Goal: Book appointment/travel/reservation

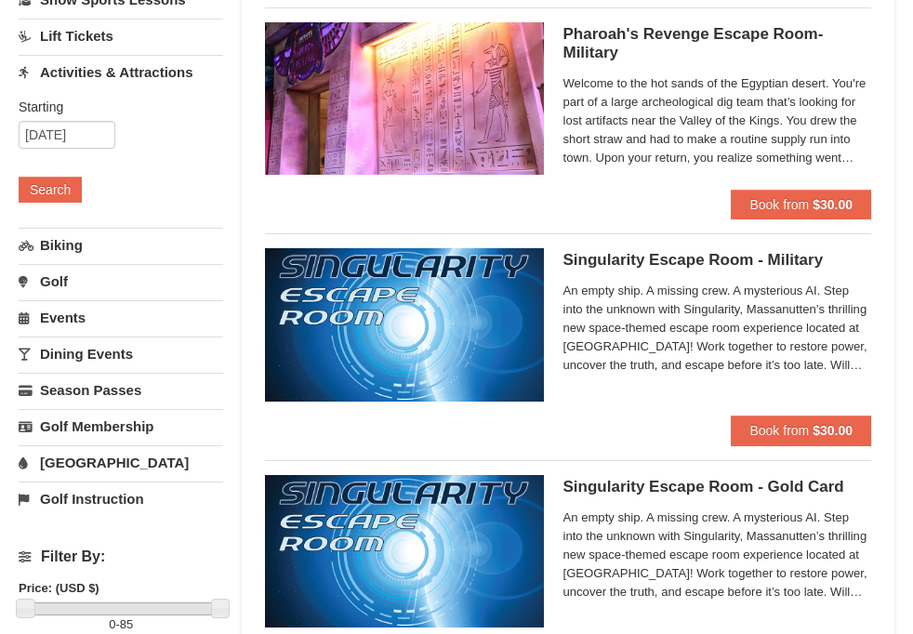
scroll to position [197, 0]
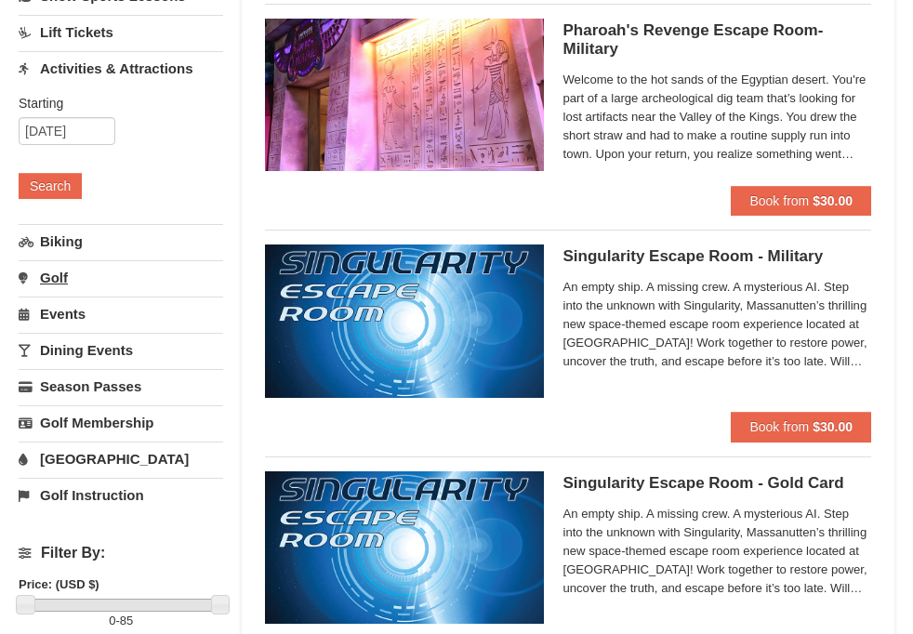
click at [59, 279] on link "Golf" at bounding box center [121, 277] width 205 height 34
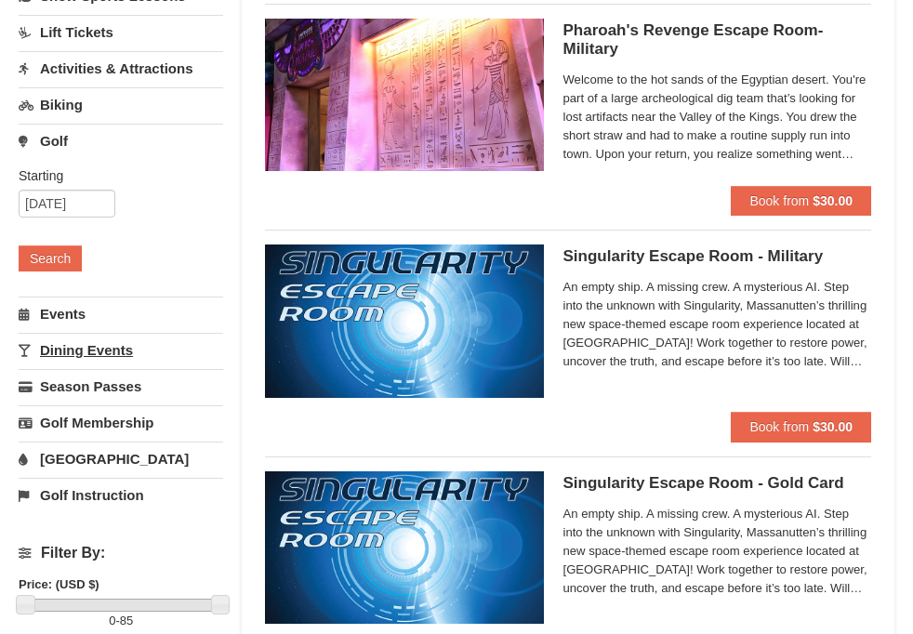
click at [66, 347] on link "Dining Events" at bounding box center [121, 350] width 205 height 34
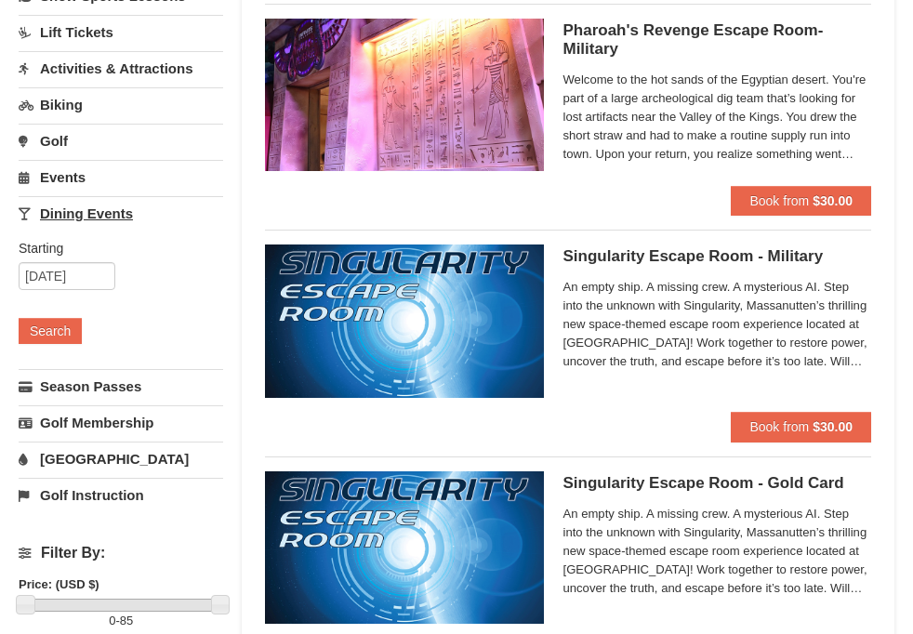
click at [66, 347] on div "Dining Events Starting Please format dates MM/DD/YYYY Please format dates MM/DD…" at bounding box center [121, 281] width 205 height 171
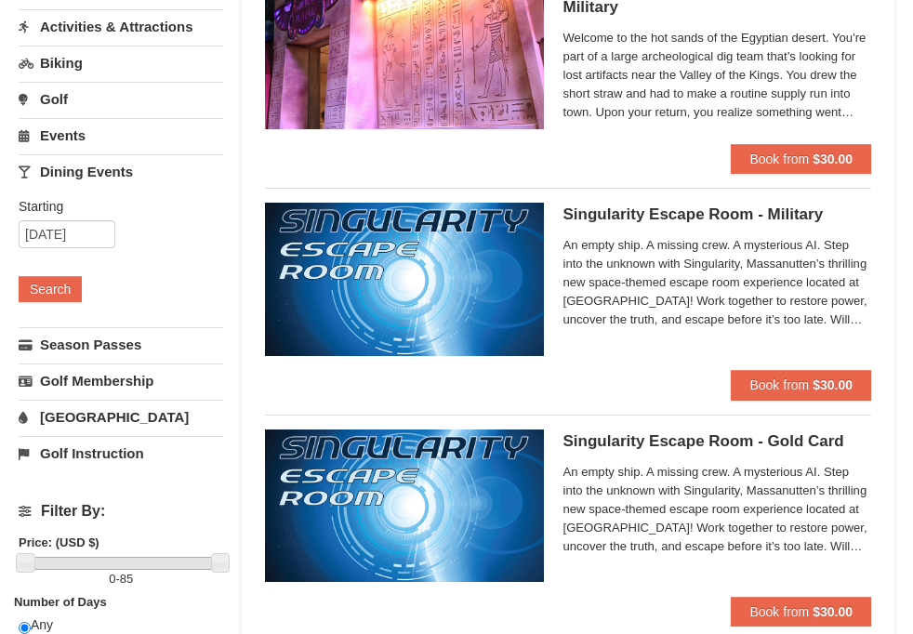
scroll to position [237, 0]
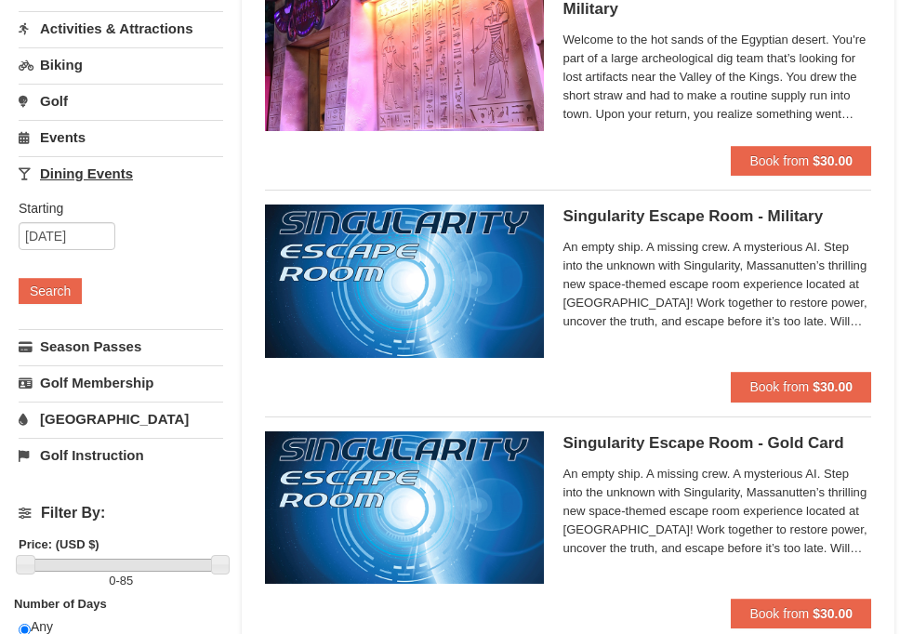
click at [90, 169] on link "Dining Events" at bounding box center [121, 173] width 205 height 34
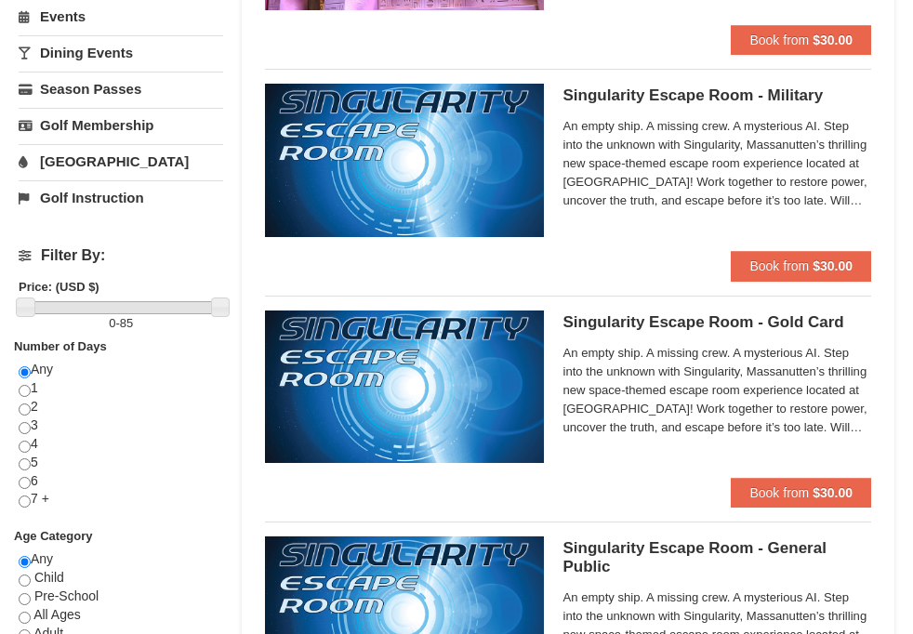
scroll to position [364, 0]
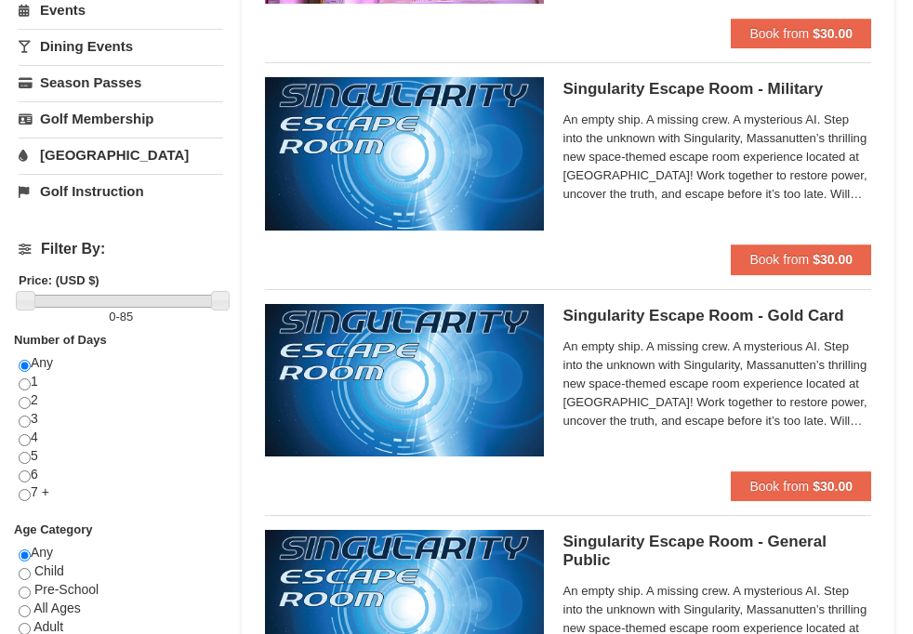
click at [25, 420] on input "radio" at bounding box center [25, 422] width 12 height 12
radio input "true"
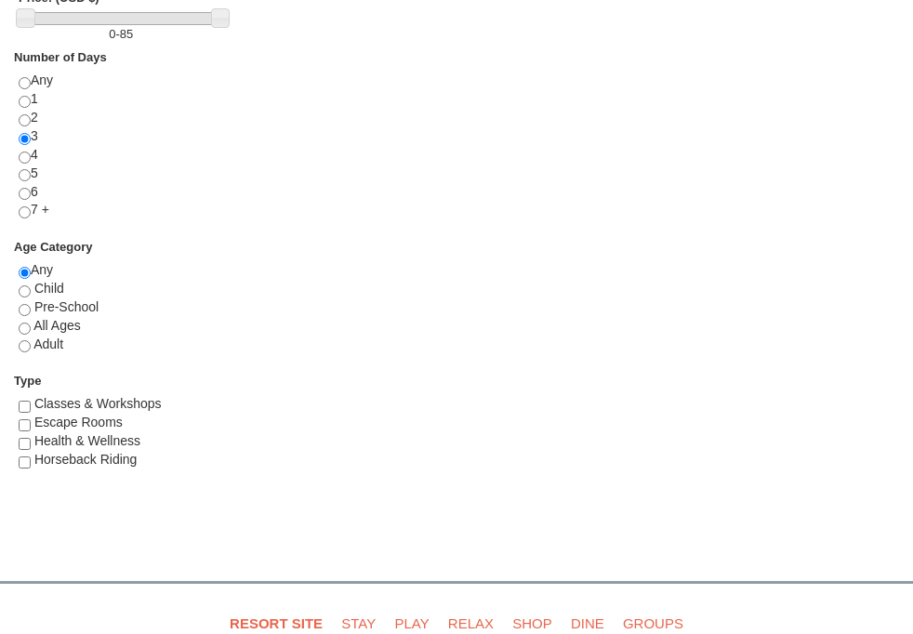
scroll to position [651, 0]
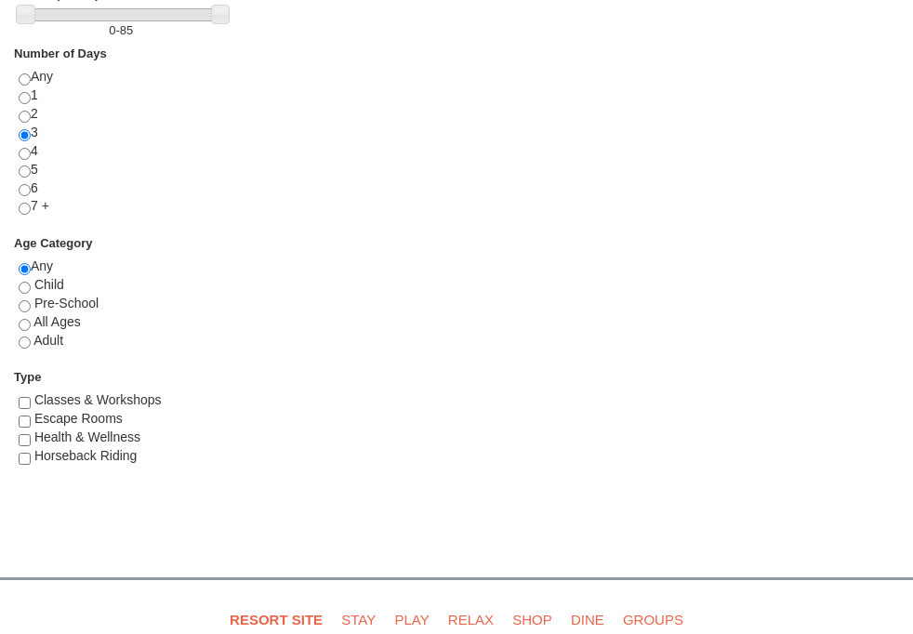
click at [21, 337] on input "radio" at bounding box center [25, 343] width 12 height 12
radio input "true"
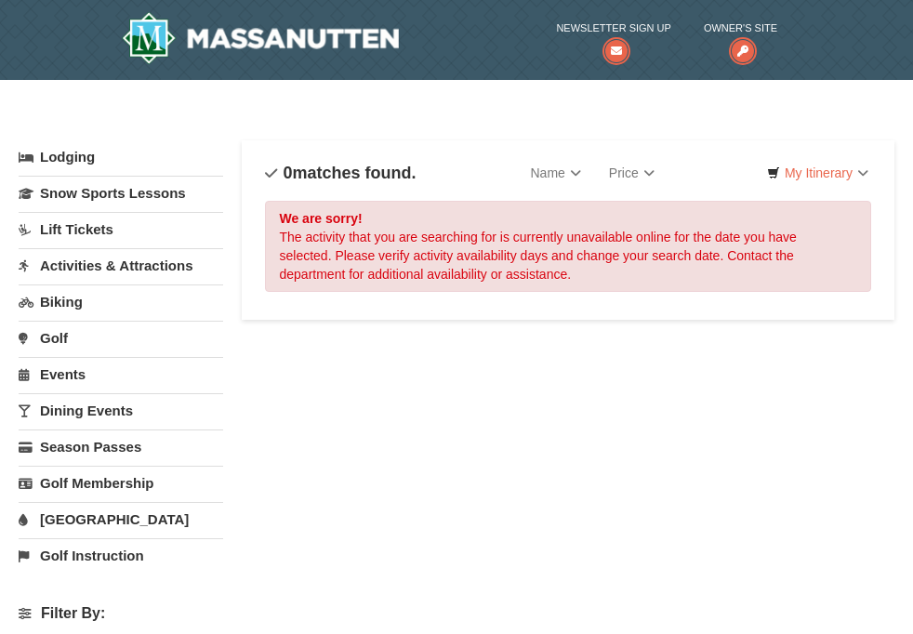
scroll to position [0, 0]
click at [92, 164] on link "Lodging" at bounding box center [121, 156] width 205 height 33
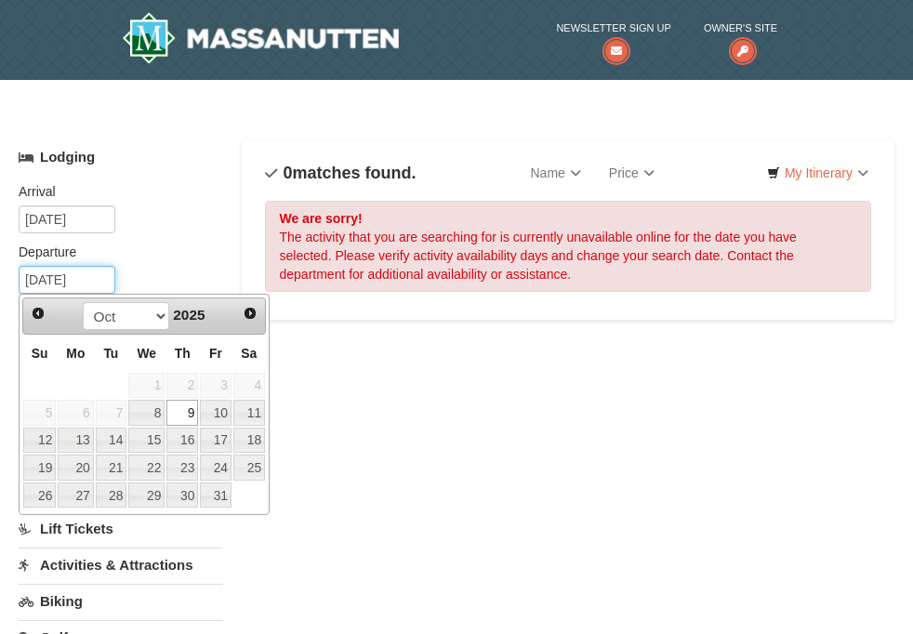
click at [57, 277] on input "[DATE]" at bounding box center [67, 280] width 97 height 28
click at [222, 415] on link "10" at bounding box center [216, 413] width 32 height 26
type input "10/10/2025"
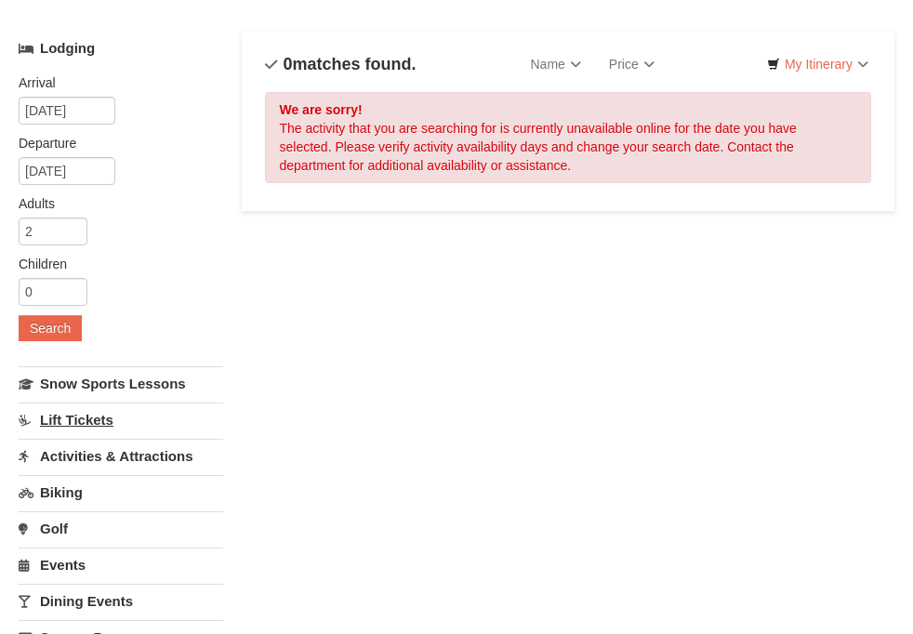
scroll to position [123, 0]
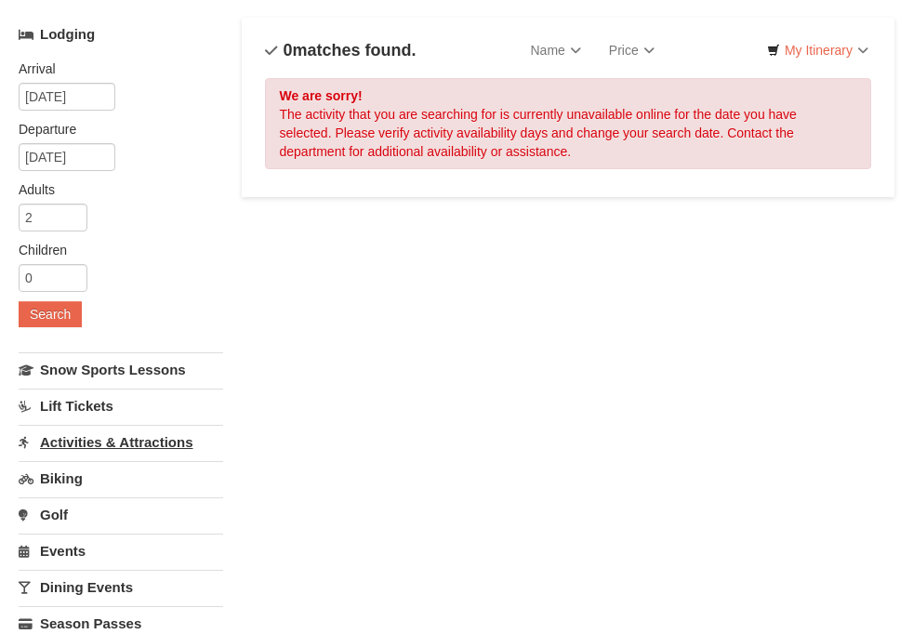
click at [153, 443] on link "Activities & Attractions" at bounding box center [121, 442] width 205 height 34
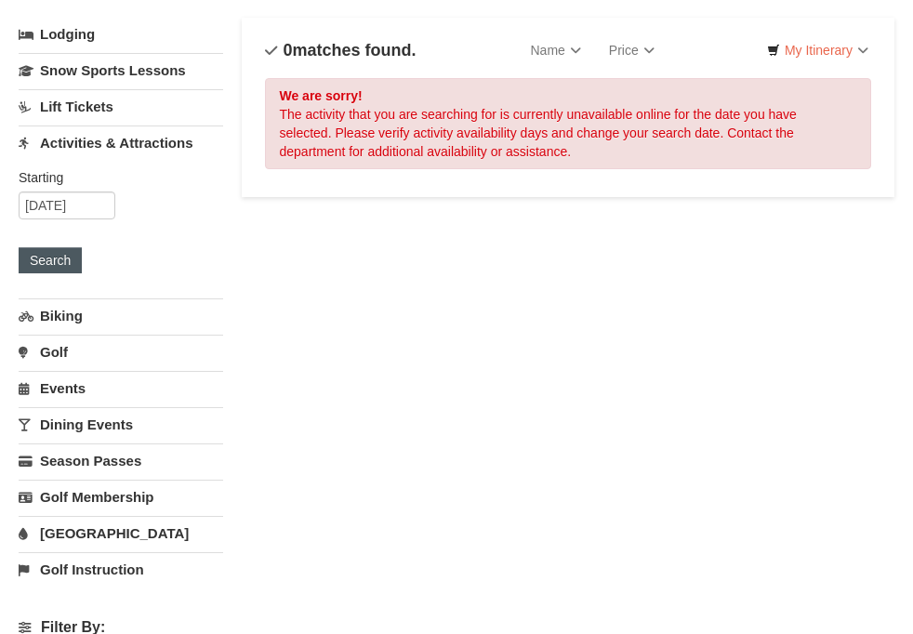
click at [48, 252] on button "Search" at bounding box center [50, 260] width 63 height 26
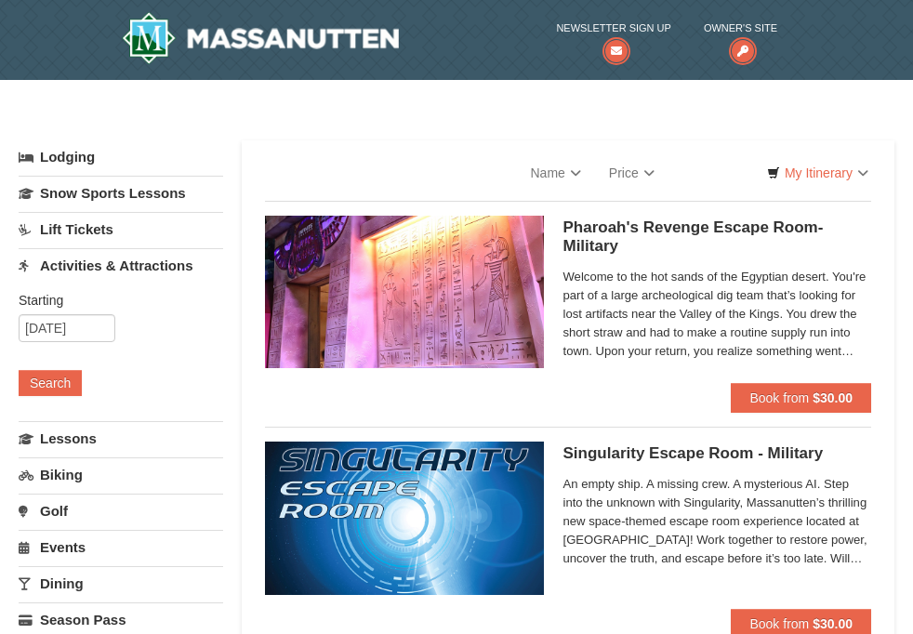
select select "9"
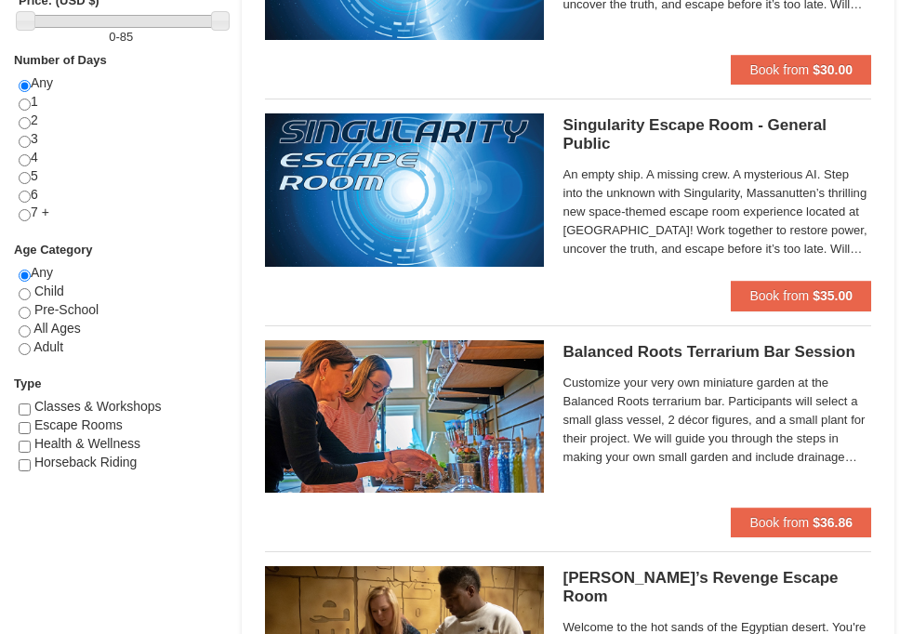
scroll to position [776, 0]
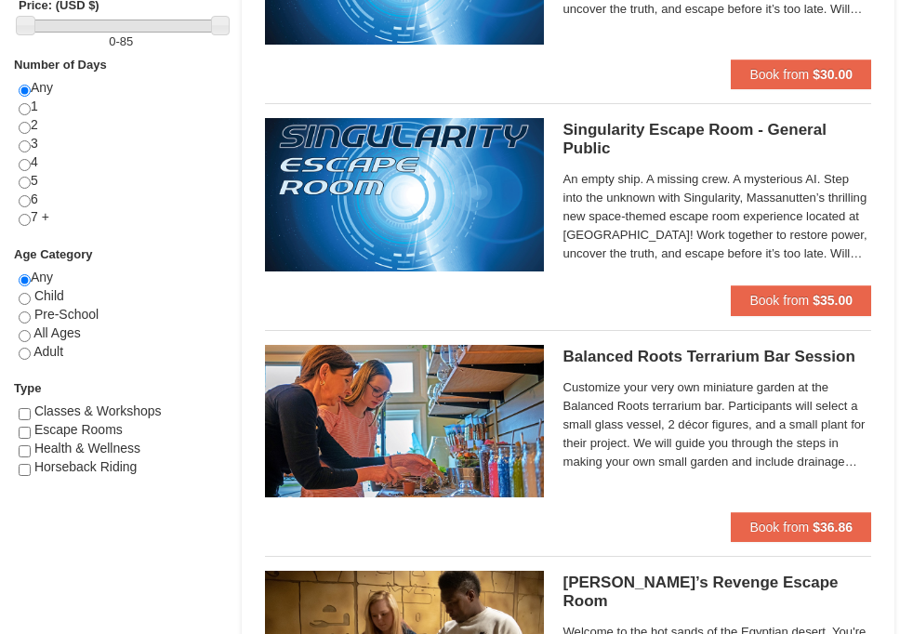
click at [22, 348] on input "radio" at bounding box center [25, 354] width 12 height 12
radio input "true"
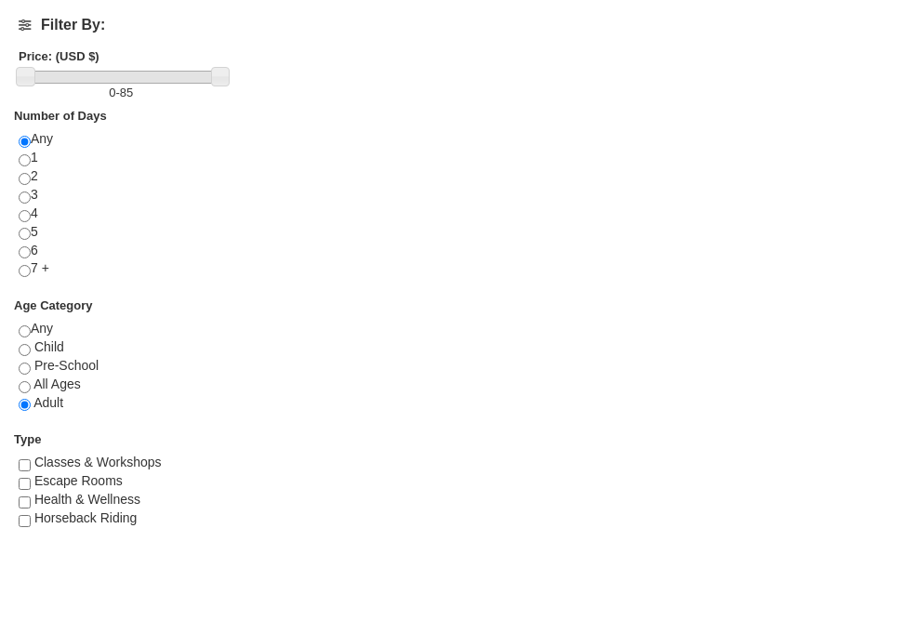
scroll to position [725, 0]
click at [23, 177] on input "radio" at bounding box center [25, 179] width 12 height 12
radio input "true"
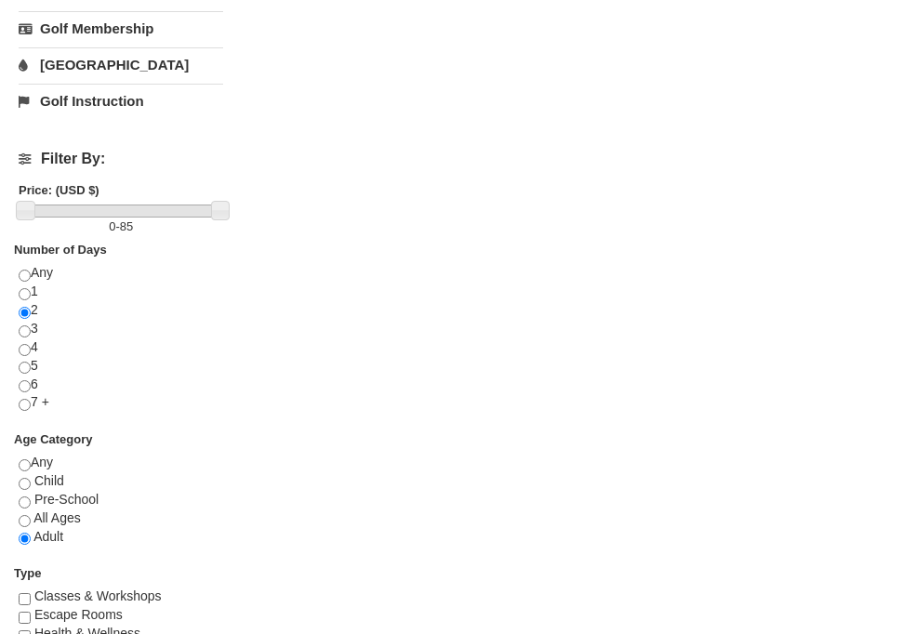
scroll to position [575, 0]
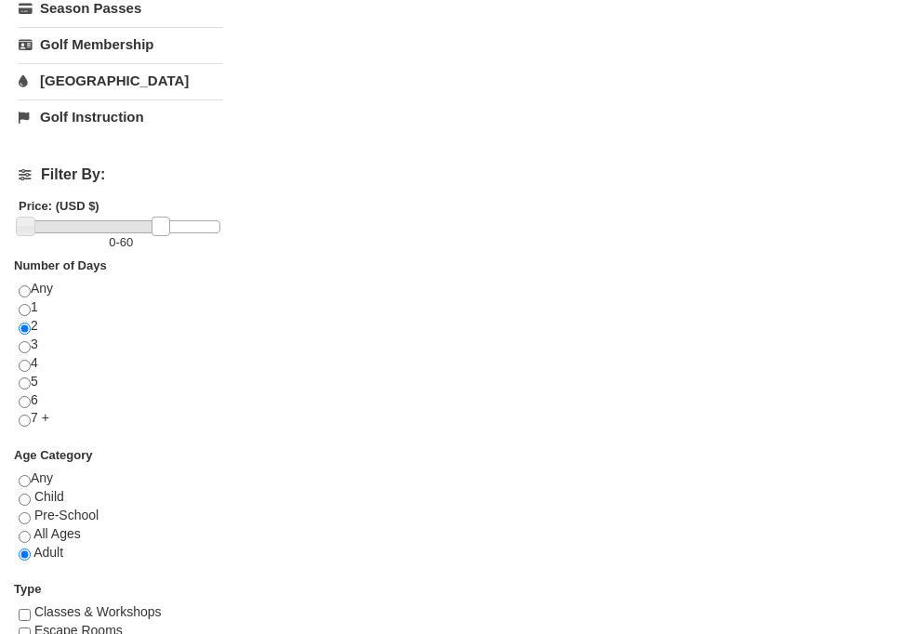
drag, startPoint x: 220, startPoint y: 226, endPoint x: 160, endPoint y: 229, distance: 60.5
click at [160, 229] on link at bounding box center [161, 226] width 19 height 19
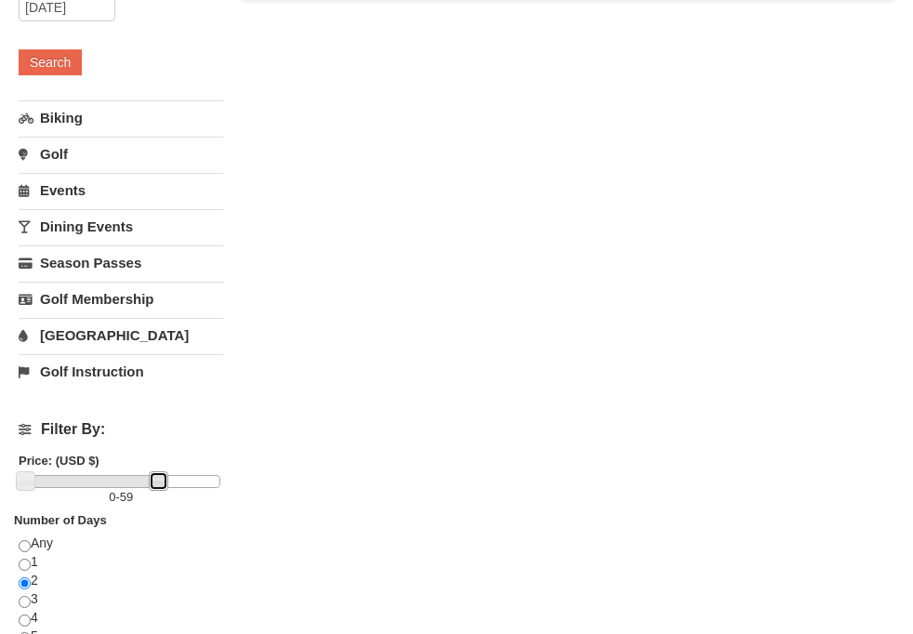
scroll to position [318, 0]
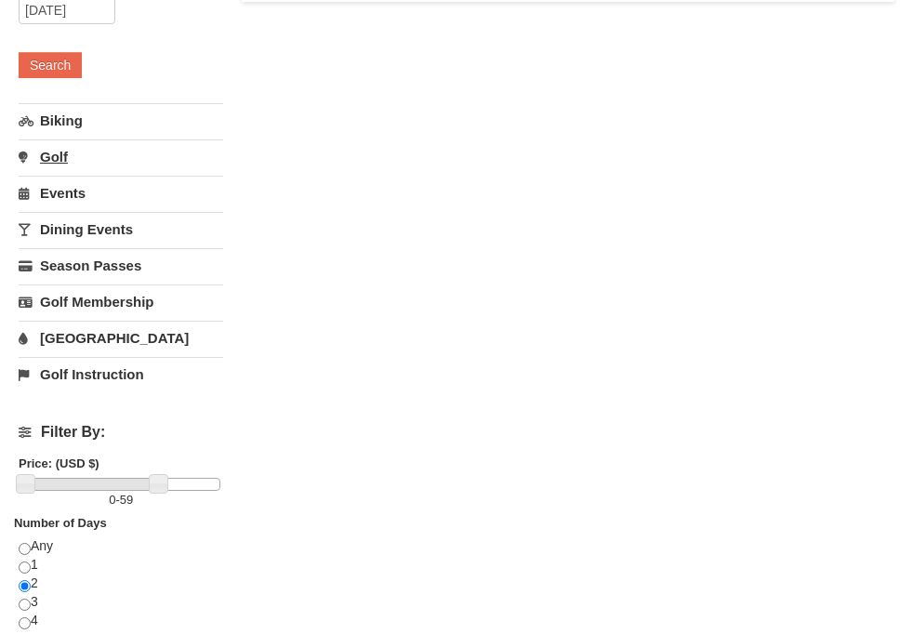
click at [68, 160] on link "Golf" at bounding box center [121, 156] width 205 height 34
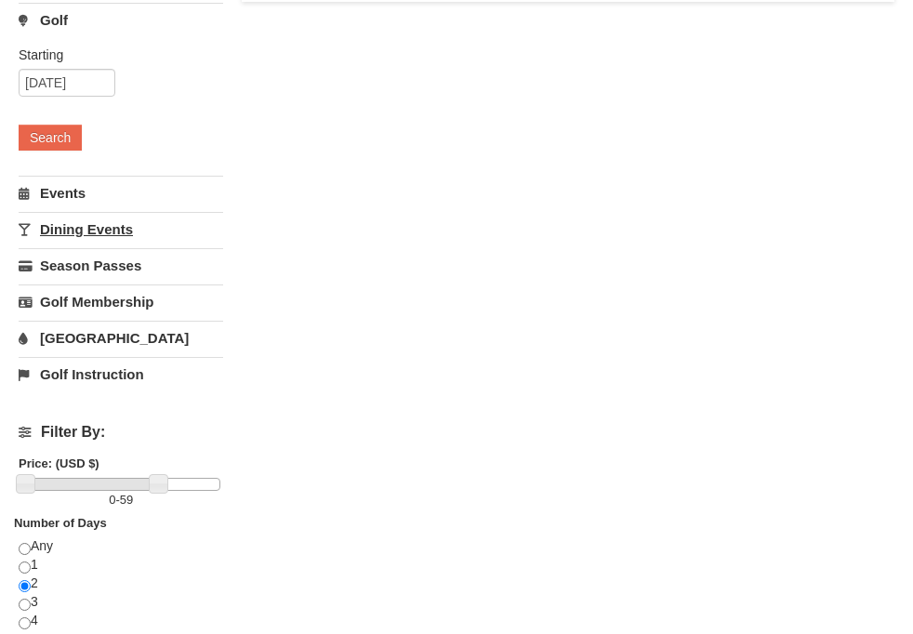
click at [73, 229] on link "Dining Events" at bounding box center [121, 229] width 205 height 34
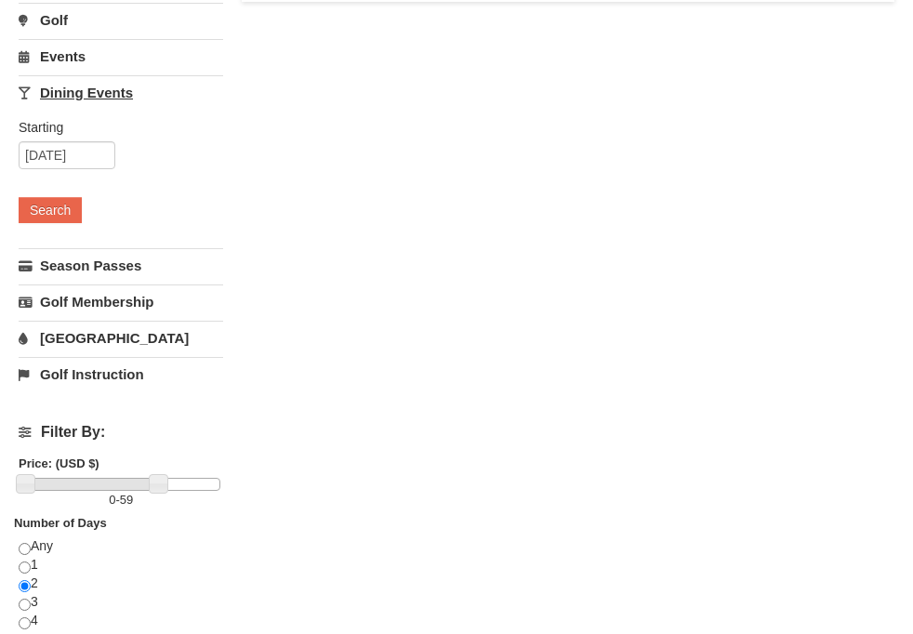
click at [73, 229] on div "Starting Please format dates MM/DD/YYYY Please format dates MM/DD/YYYY 10/07/20…" at bounding box center [121, 178] width 205 height 137
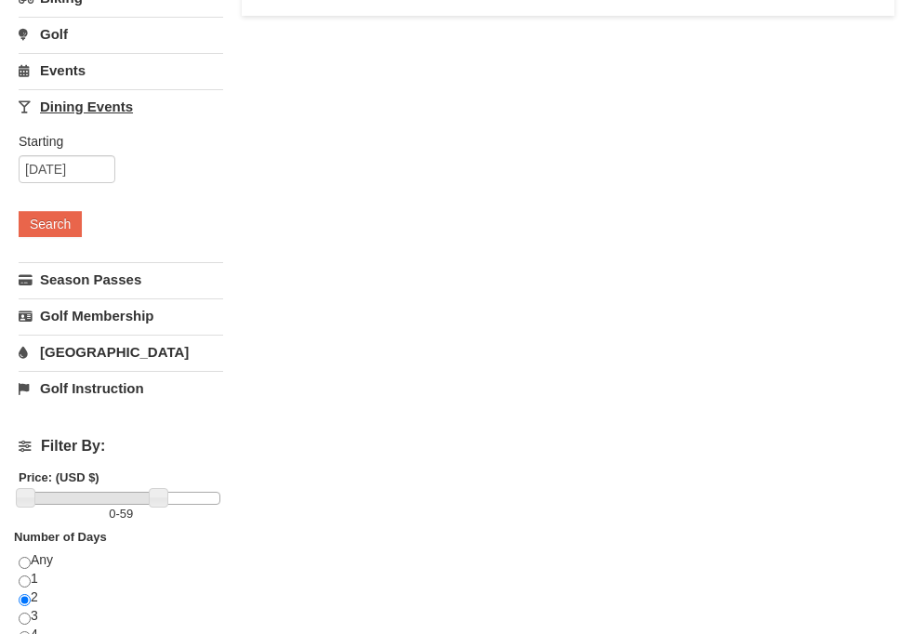
scroll to position [292, 0]
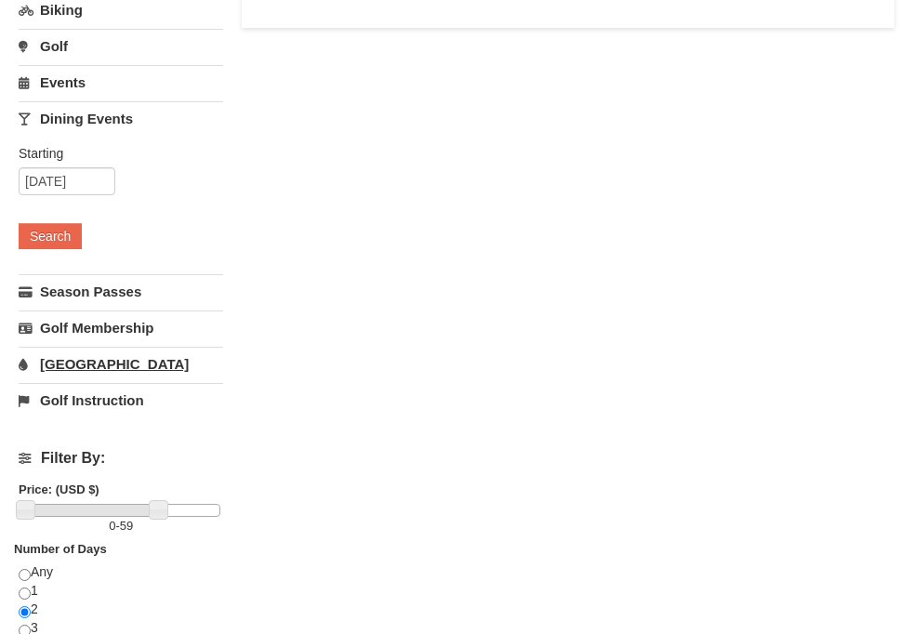
click at [58, 362] on link "[GEOGRAPHIC_DATA]" at bounding box center [121, 364] width 205 height 34
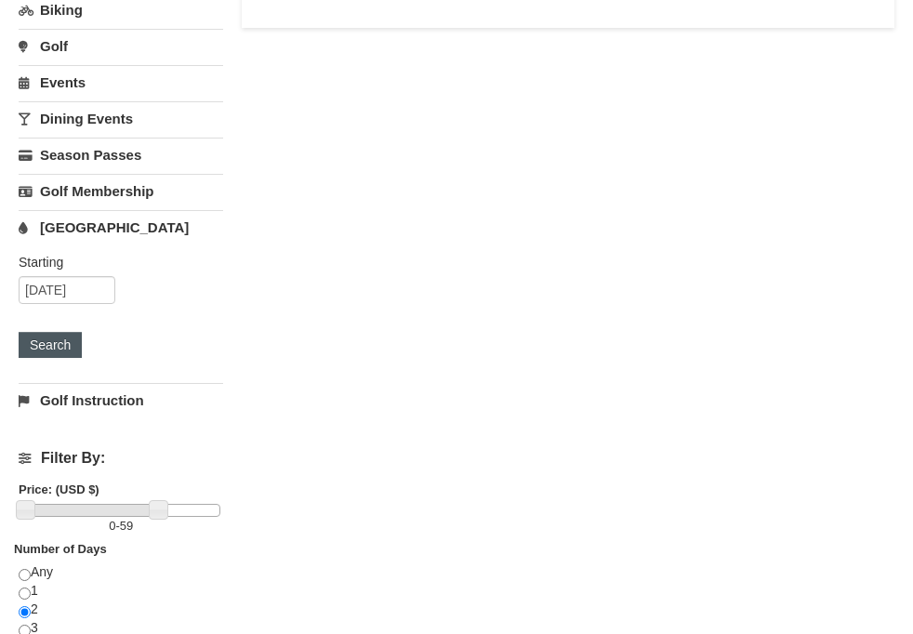
click at [56, 340] on button "Search" at bounding box center [50, 345] width 63 height 26
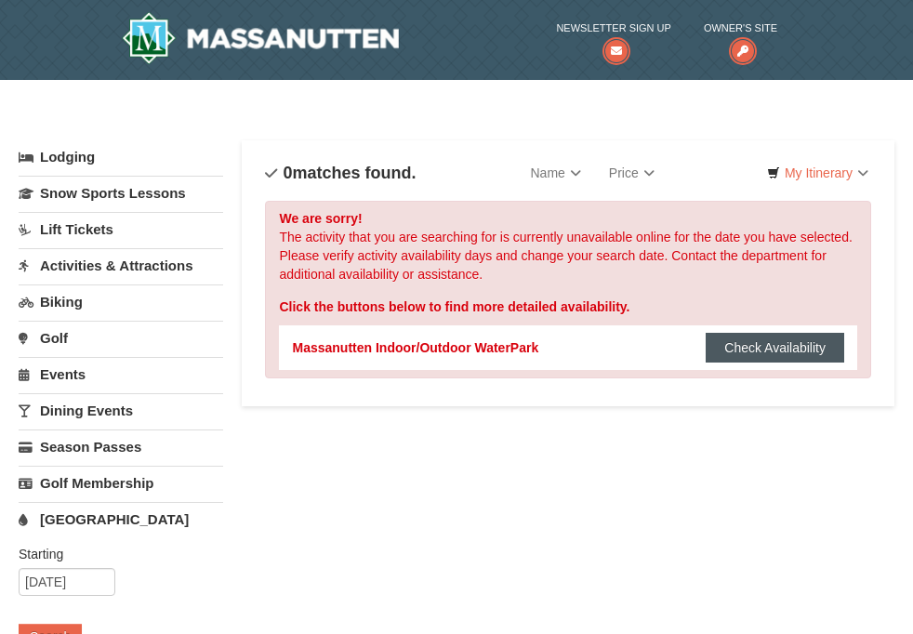
click at [737, 352] on button "Check Availability" at bounding box center [775, 348] width 139 height 30
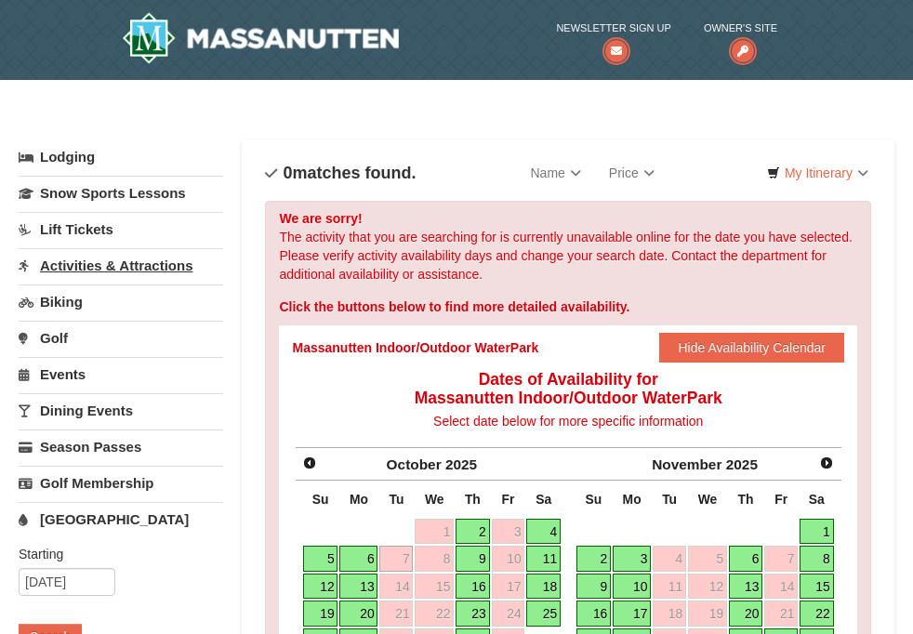
click at [156, 267] on link "Activities & Attractions" at bounding box center [121, 265] width 205 height 34
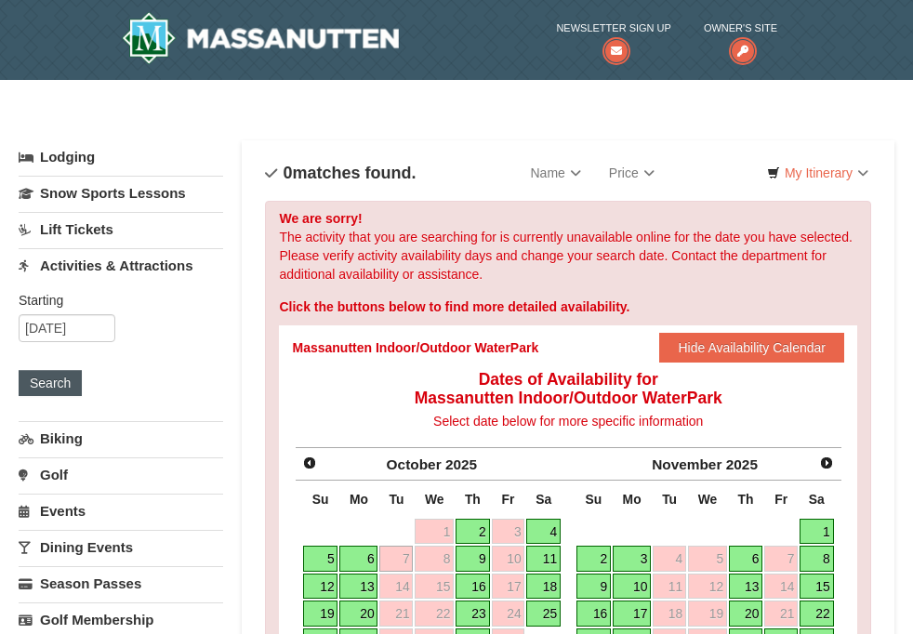
click at [60, 385] on button "Search" at bounding box center [50, 383] width 63 height 26
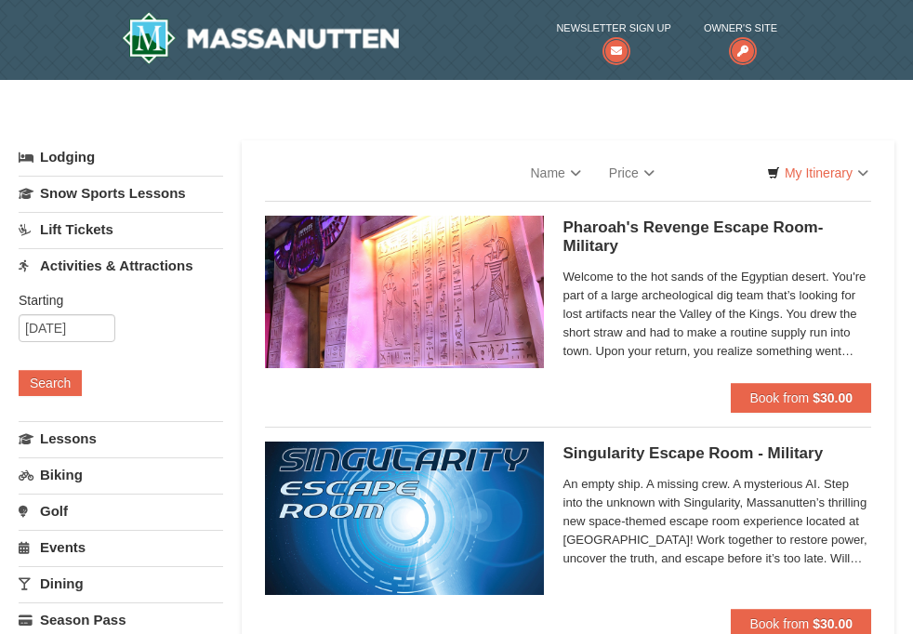
select select "9"
